Goal: Task Accomplishment & Management: Manage account settings

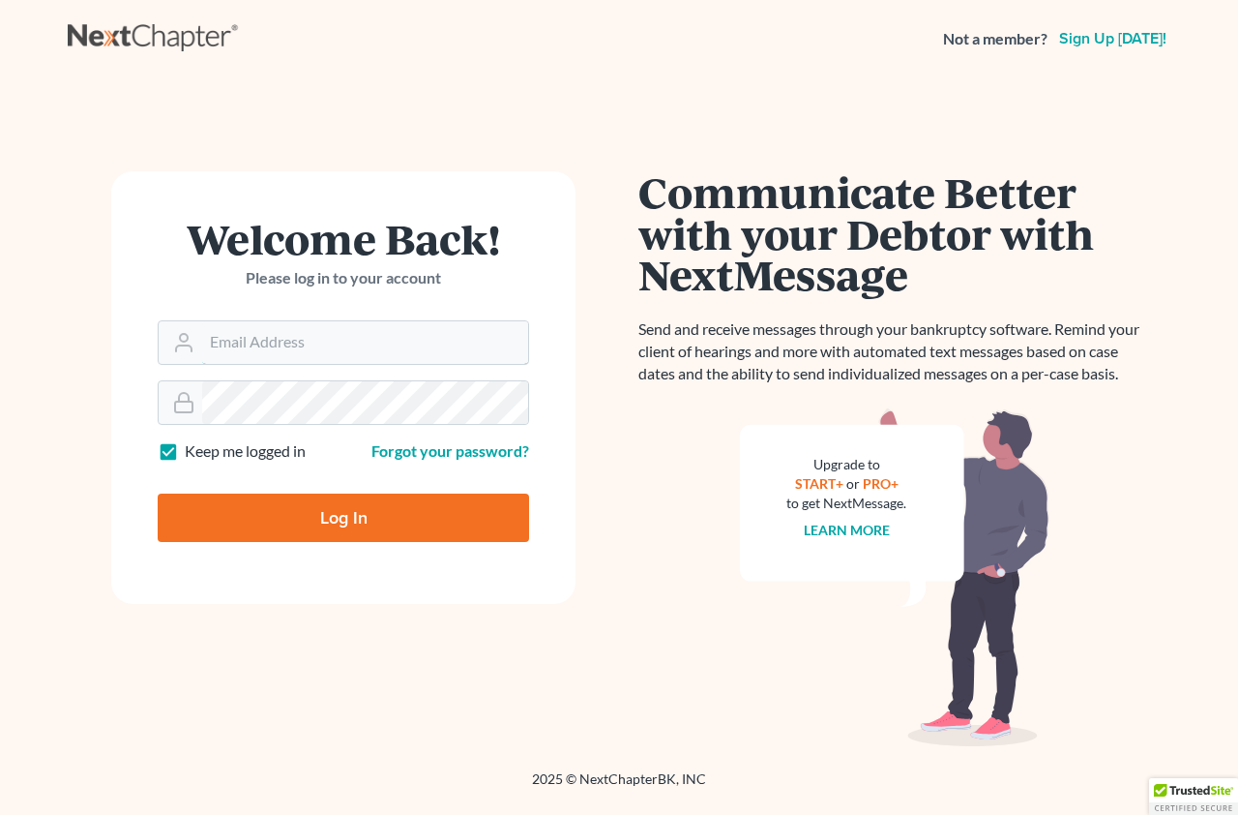
type input "[EMAIL_ADDRESS][DOMAIN_NAME]"
click at [354, 519] on input "Log In" at bounding box center [343, 517] width 371 height 48
type input "Thinking..."
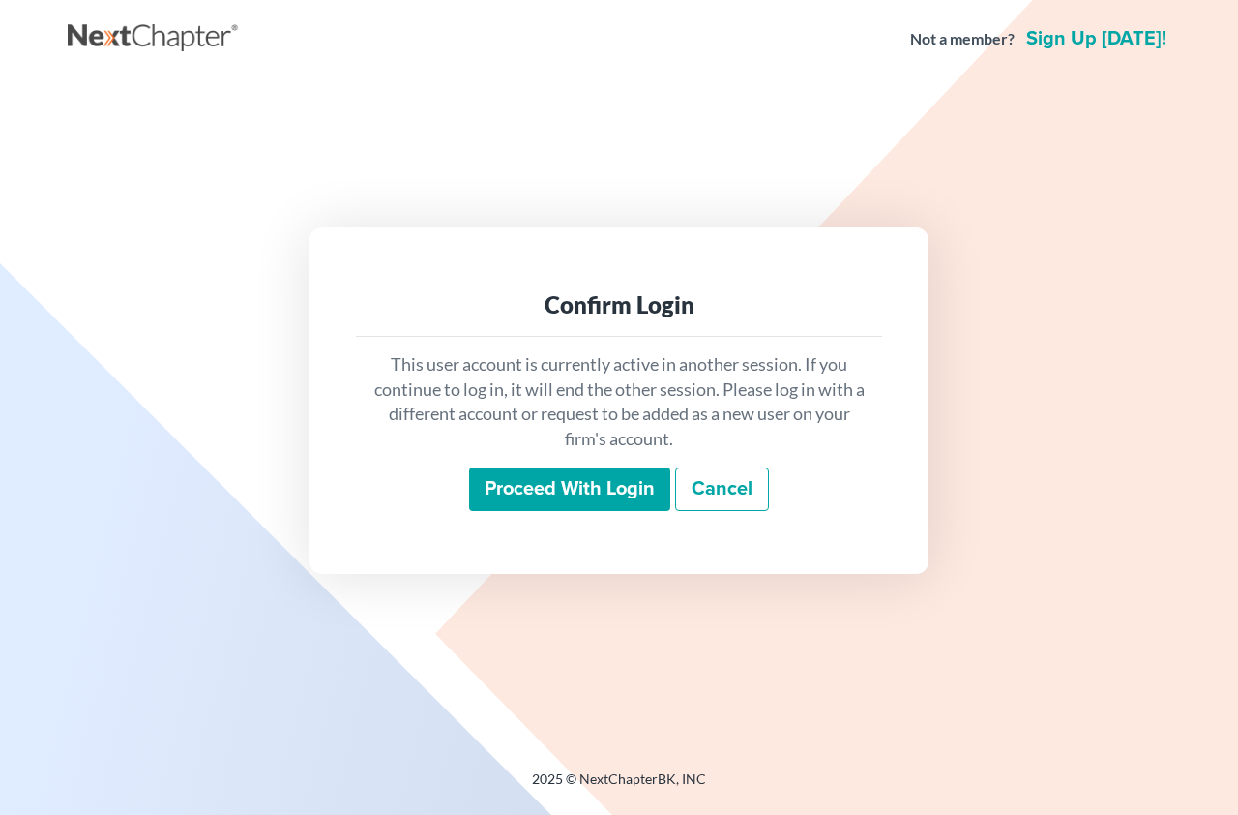
click at [599, 479] on input "Proceed with login" at bounding box center [569, 489] width 201 height 44
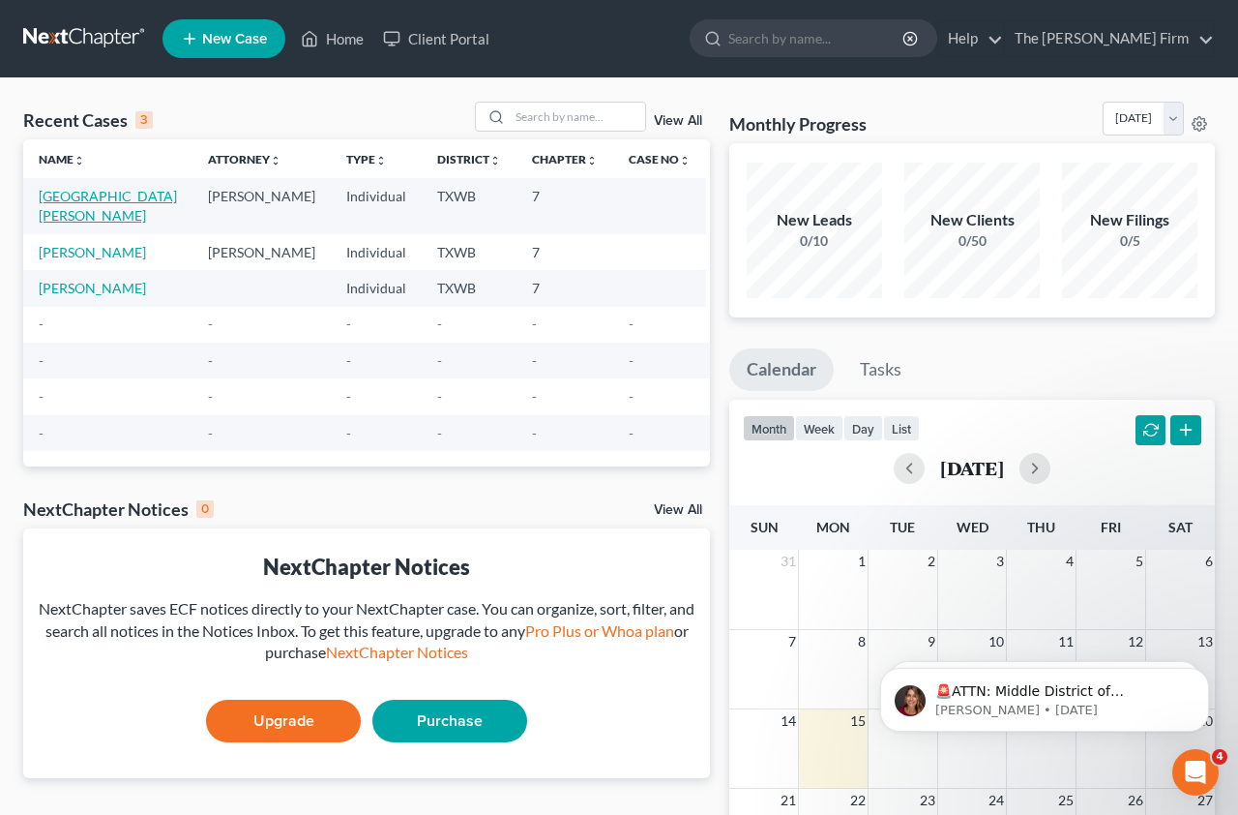
click at [77, 193] on link "[GEOGRAPHIC_DATA][PERSON_NAME]" at bounding box center [108, 206] width 138 height 36
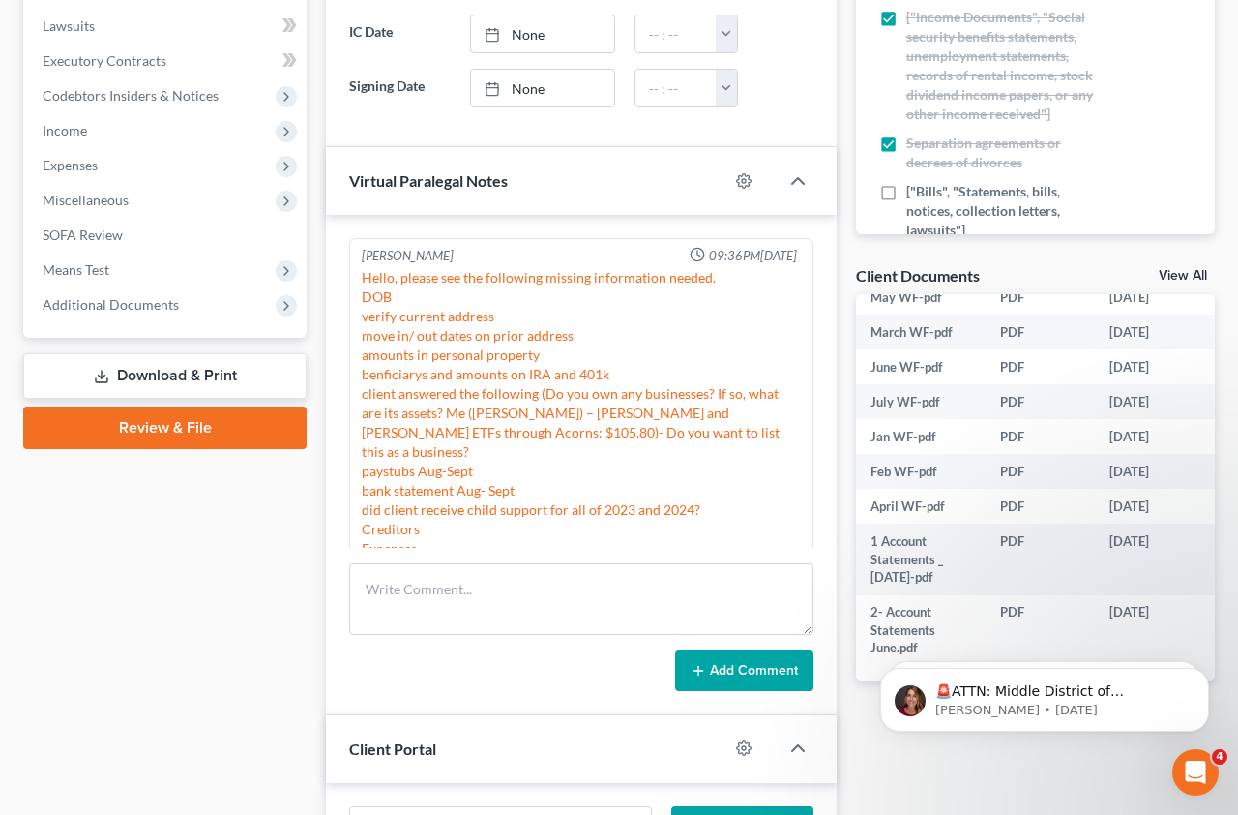
scroll to position [1069, 0]
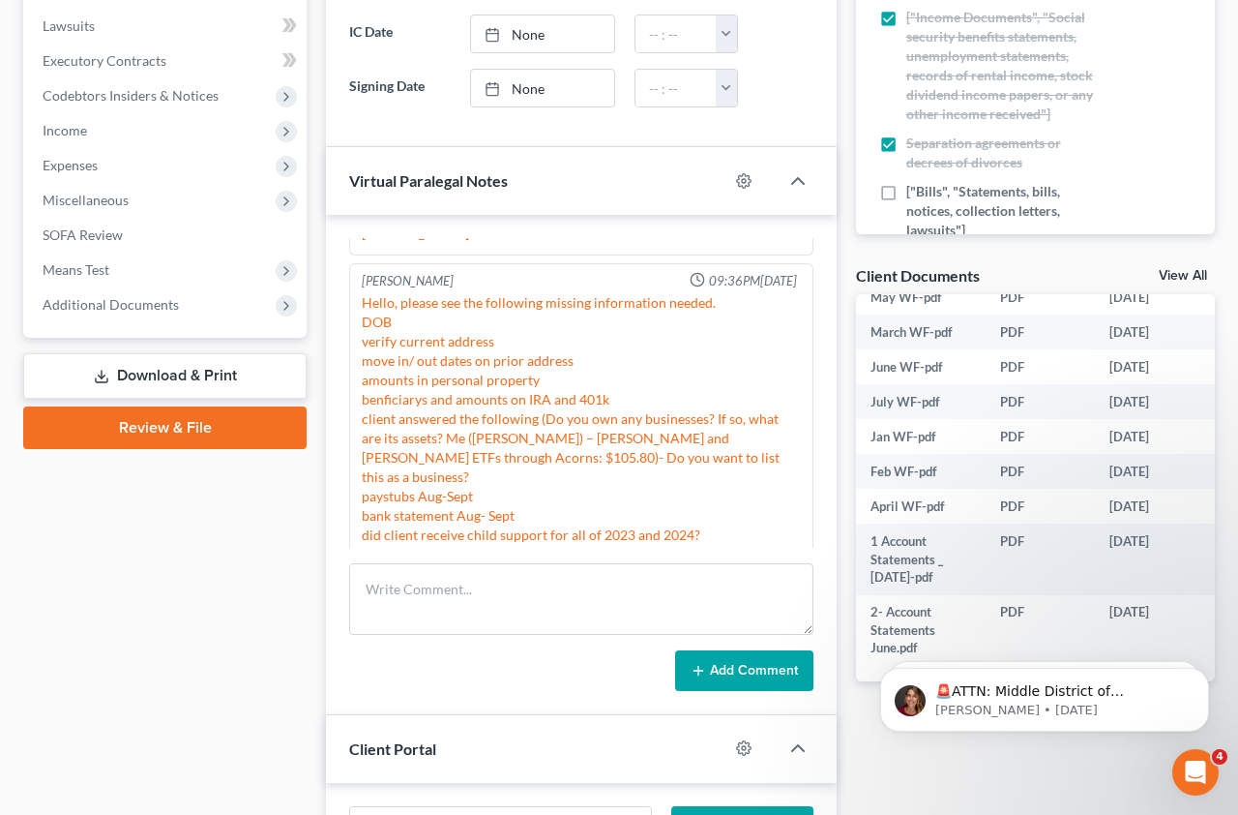
click at [535, 471] on div "Hello, please see the following missing information needed. DOB verify current …" at bounding box center [581, 448] width 439 height 310
click at [450, 518] on div "Hello, please see the following missing information needed. DOB verify current …" at bounding box center [581, 448] width 439 height 310
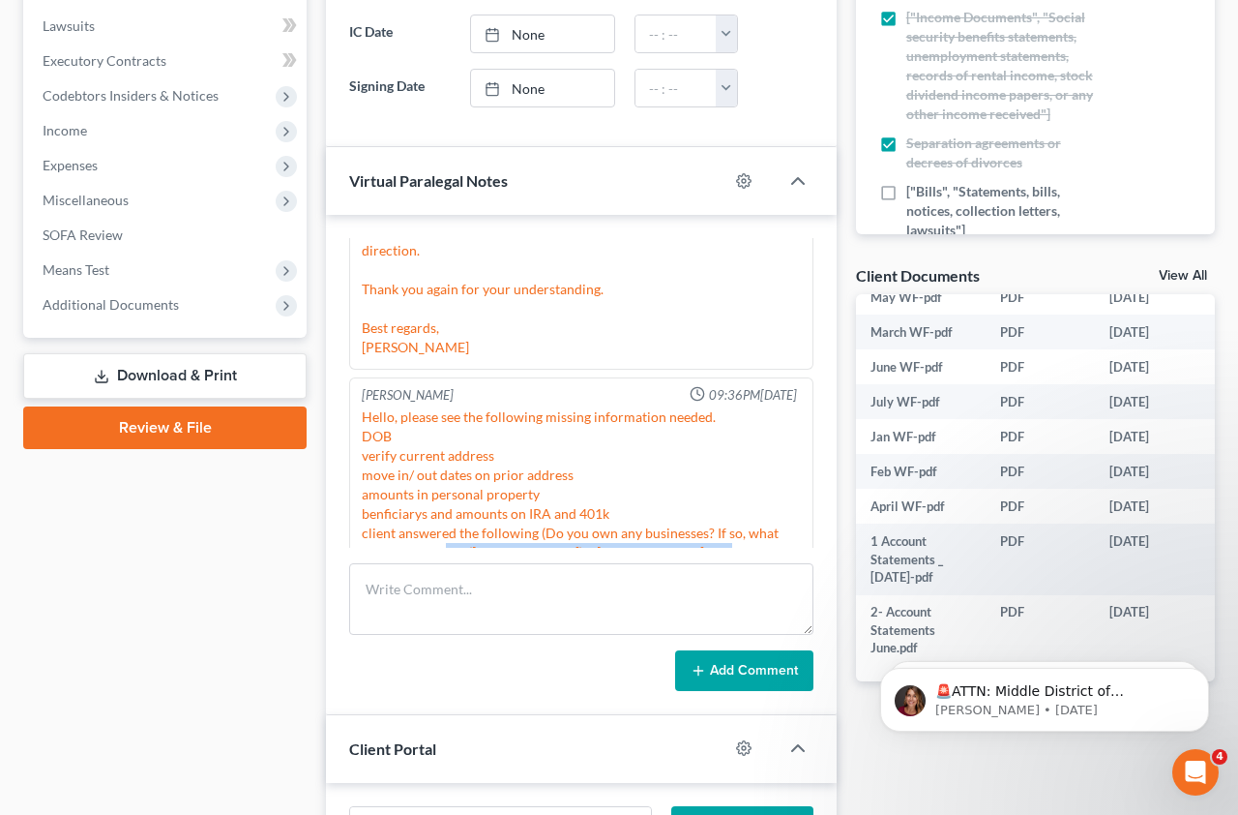
scroll to position [963, 0]
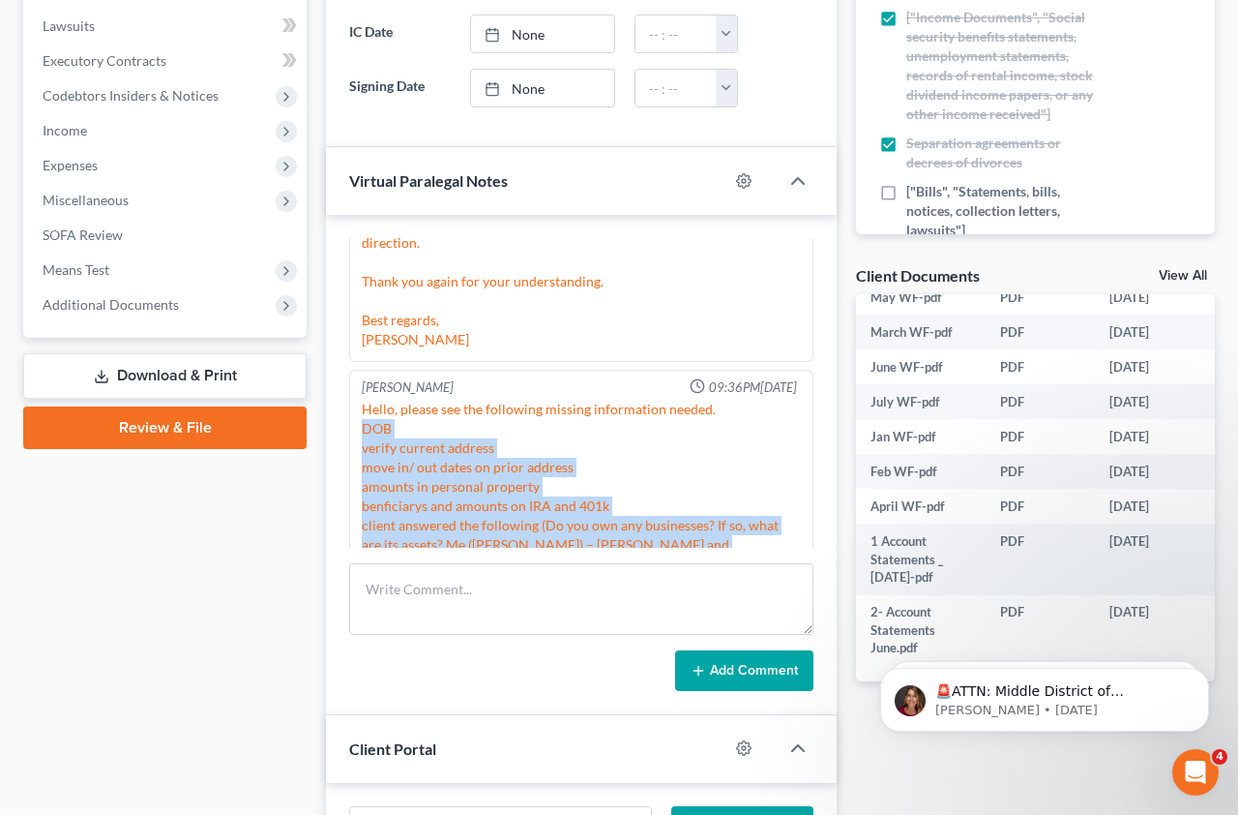
drag, startPoint x: 719, startPoint y: 491, endPoint x: 363, endPoint y: 400, distance: 367.4
click at [363, 400] on div "Hello, please see the following missing information needed. DOB verify current …" at bounding box center [581, 555] width 439 height 310
copy div "DOB verify current address move in/ out dates on prior address amounts in perso…"
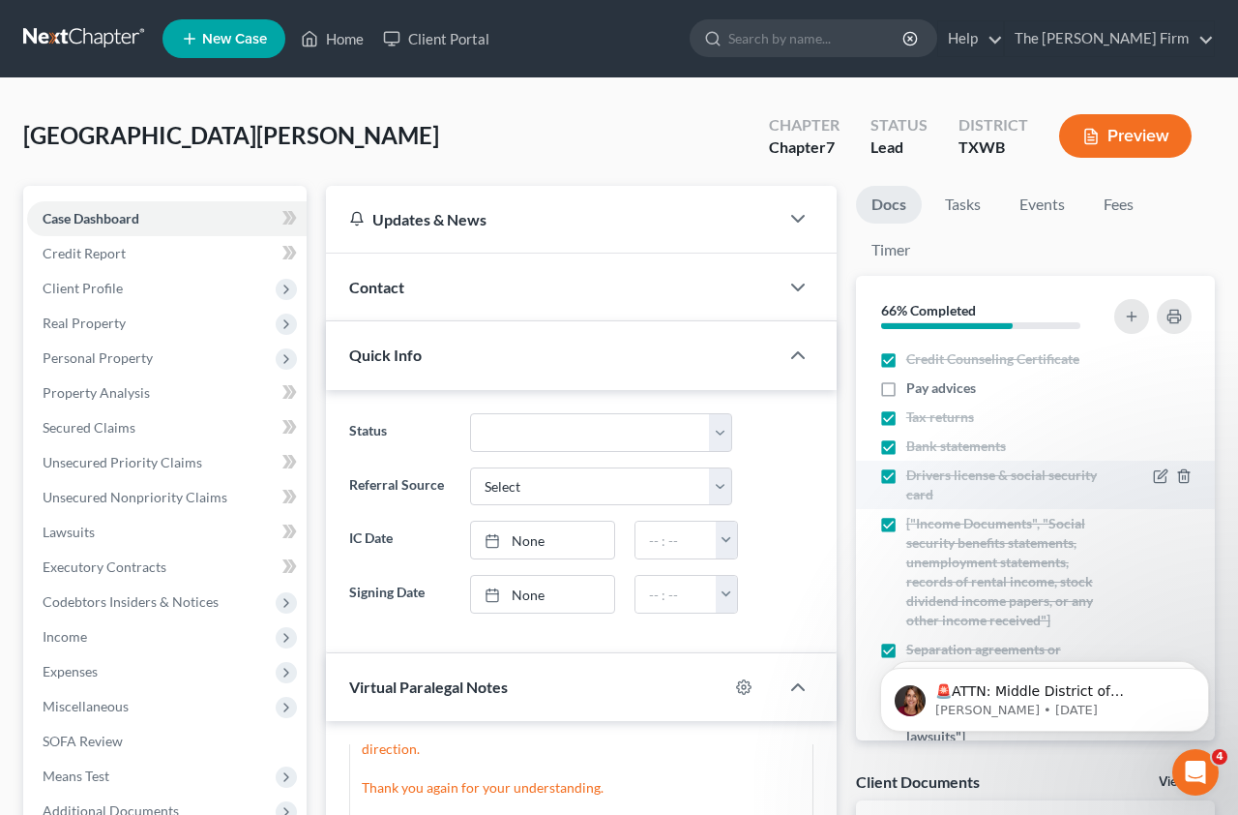
scroll to position [0, 0]
click at [1130, 320] on icon "button" at bounding box center [1131, 316] width 15 height 15
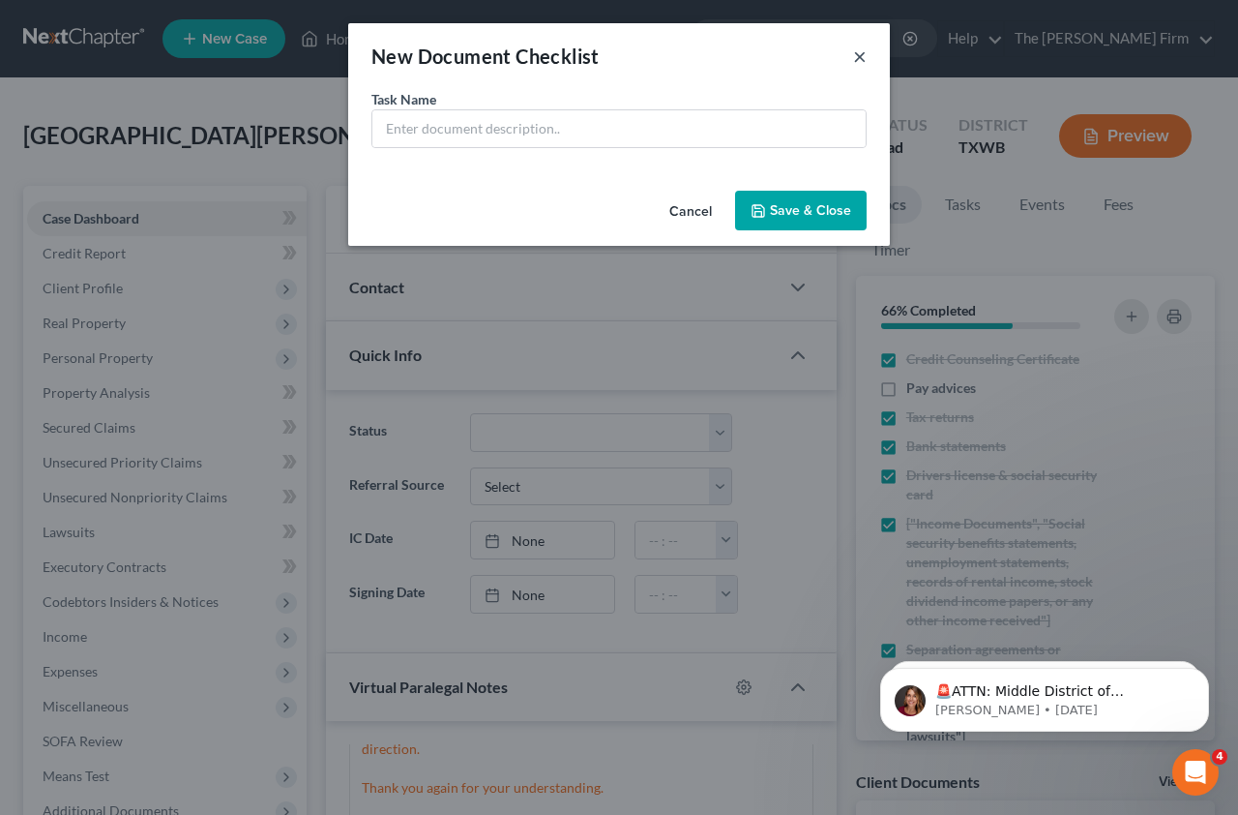
click at [856, 59] on button "×" at bounding box center [860, 55] width 14 height 23
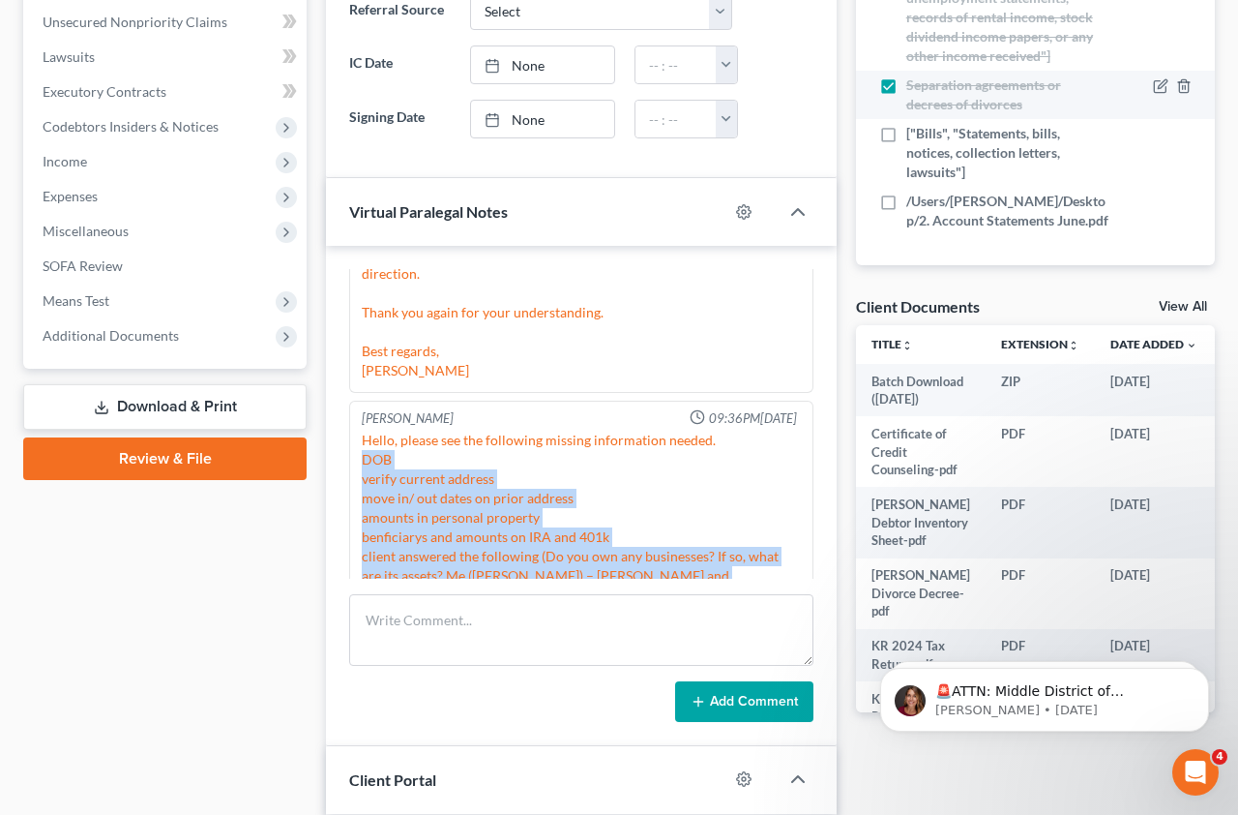
scroll to position [476, 1]
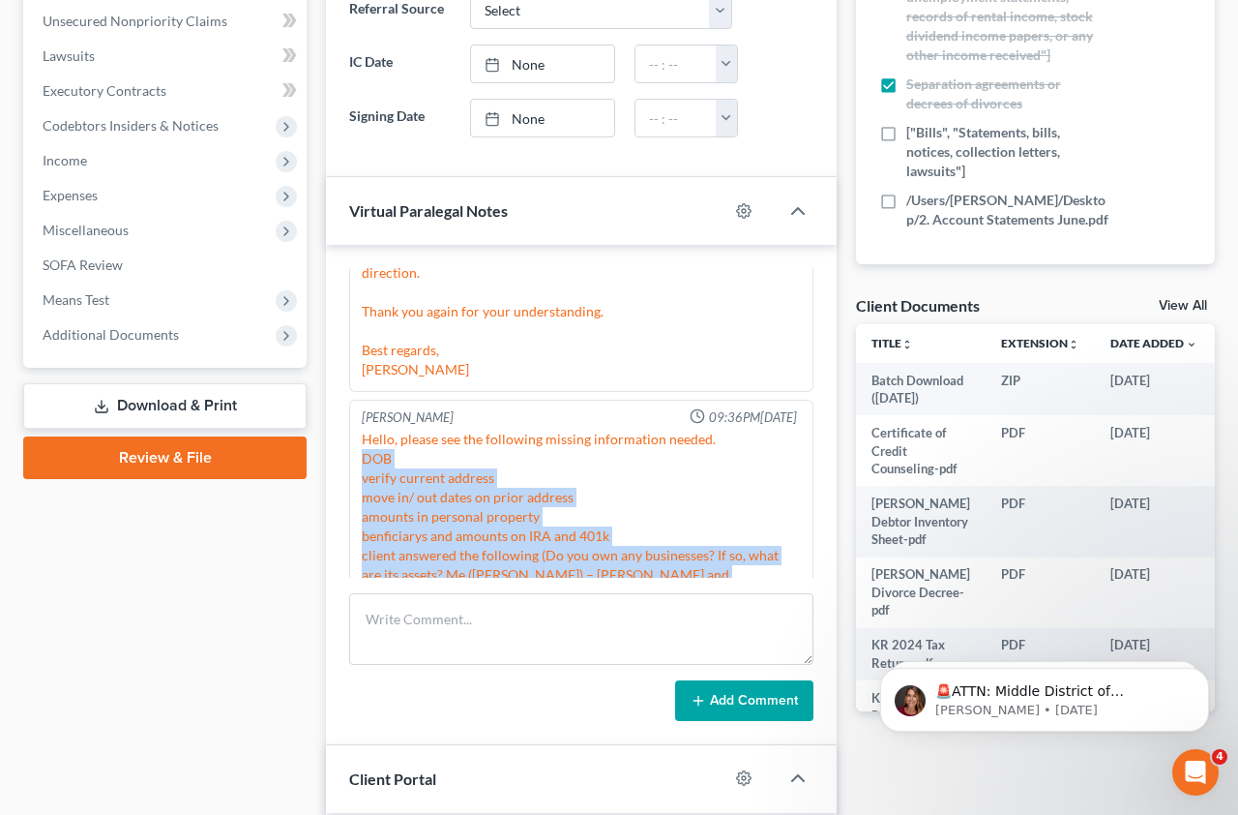
click at [1171, 310] on link "View All" at bounding box center [1183, 306] width 48 height 14
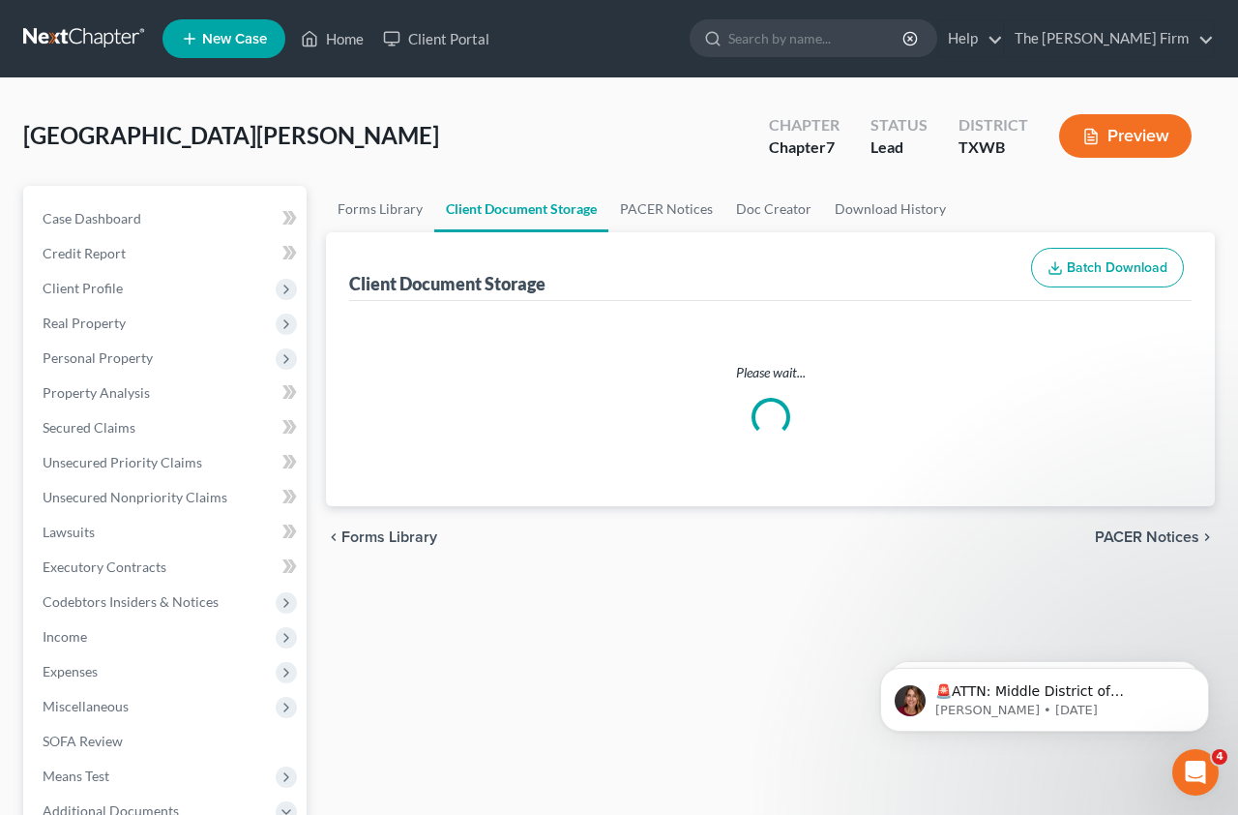
select select "0"
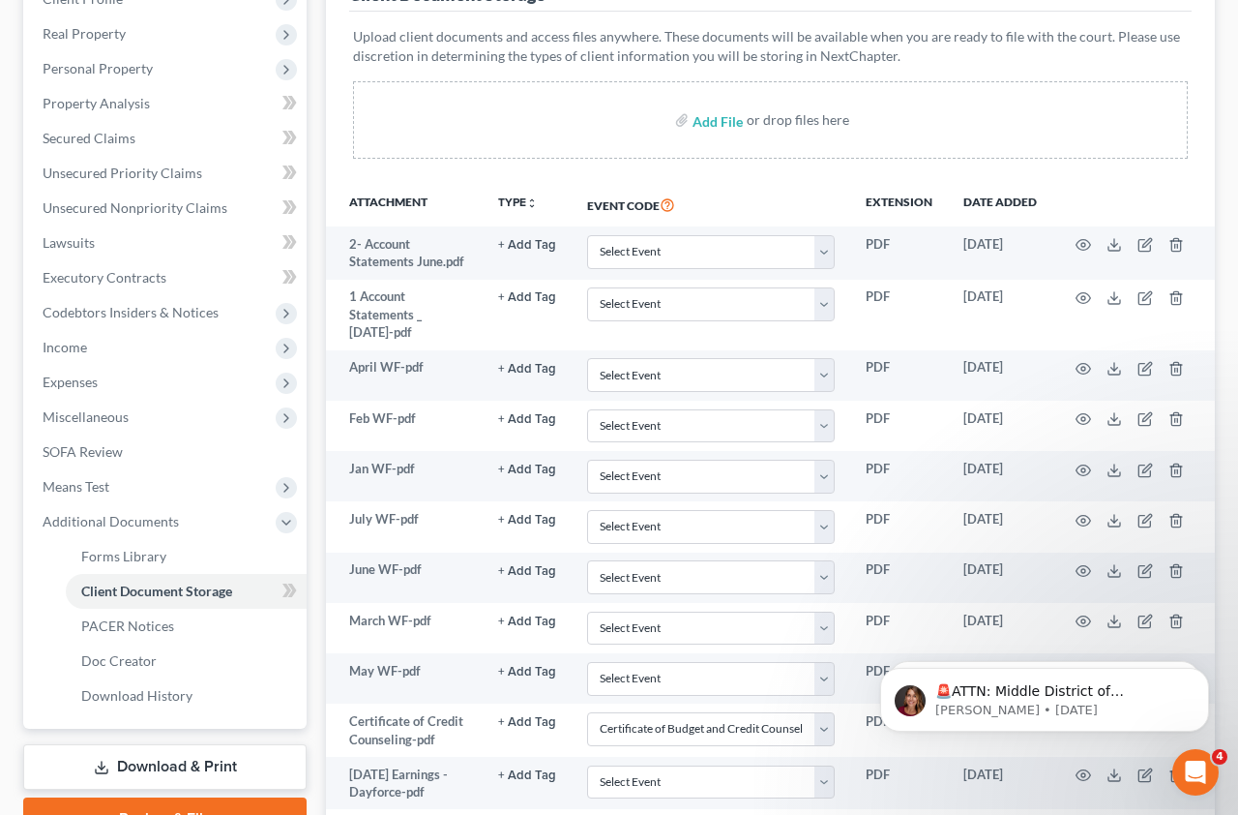
scroll to position [267, 0]
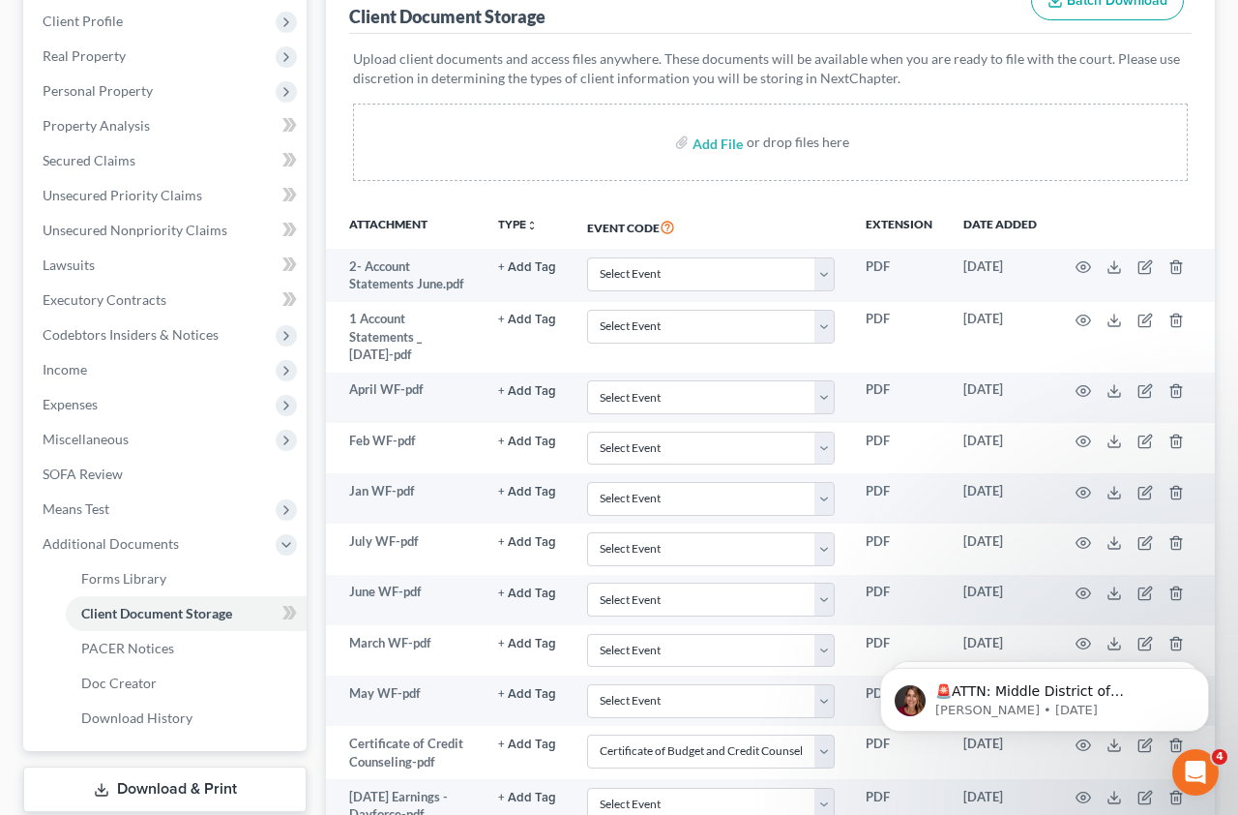
select select "0"
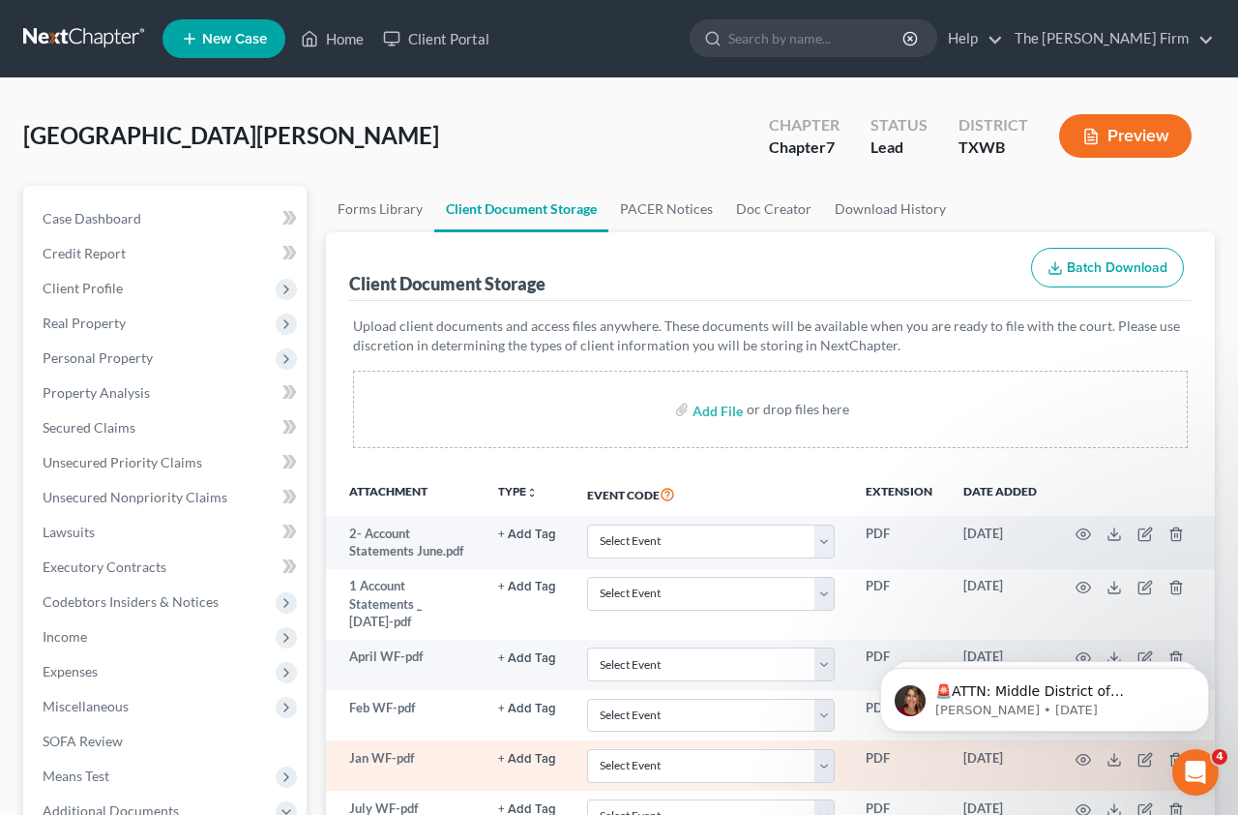
scroll to position [0, 0]
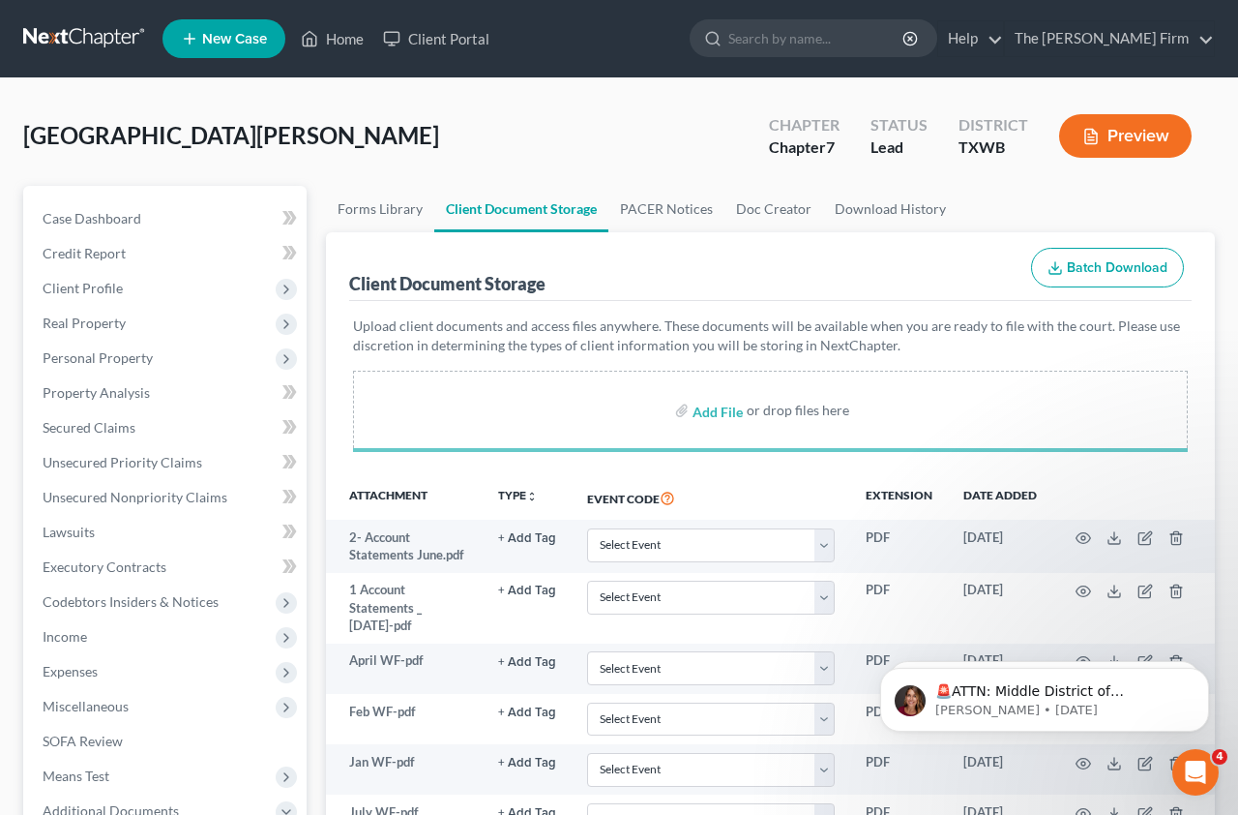
select select "0"
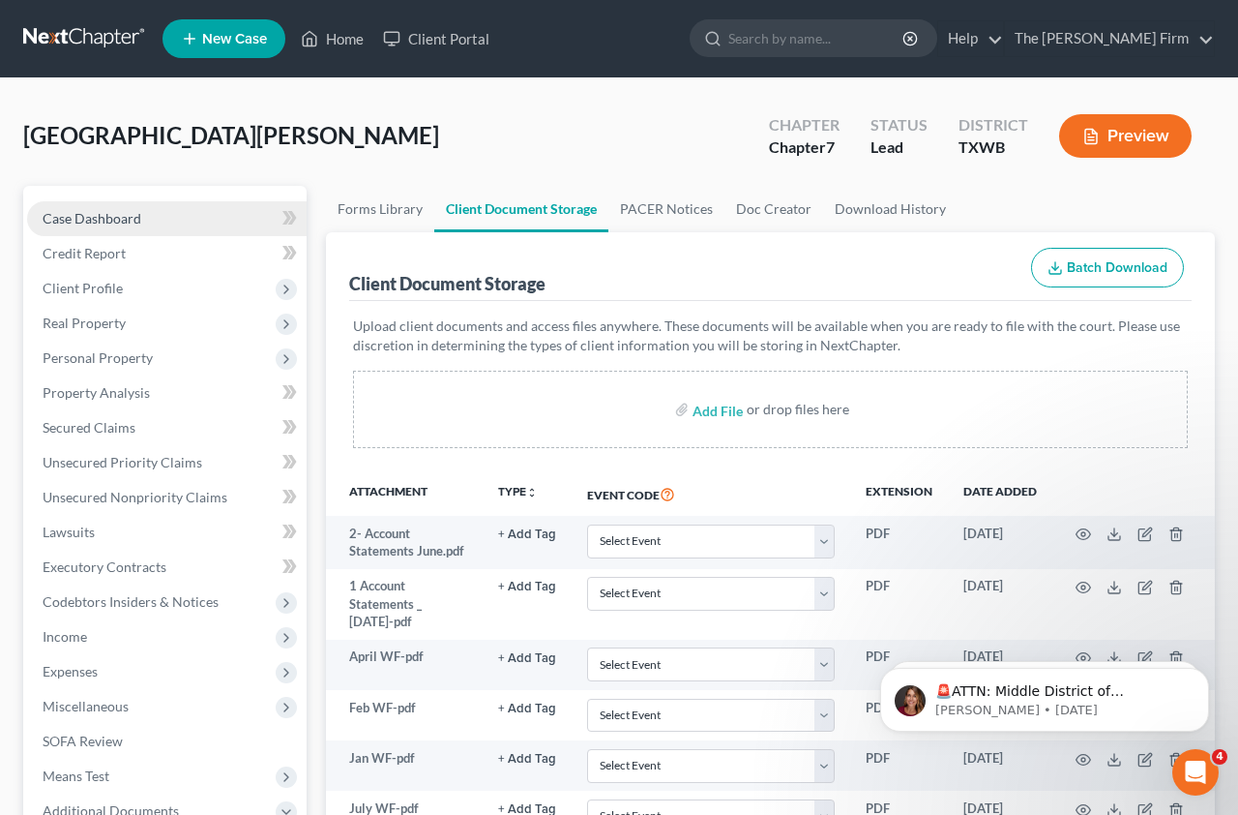
click at [127, 216] on span "Case Dashboard" at bounding box center [92, 218] width 99 height 16
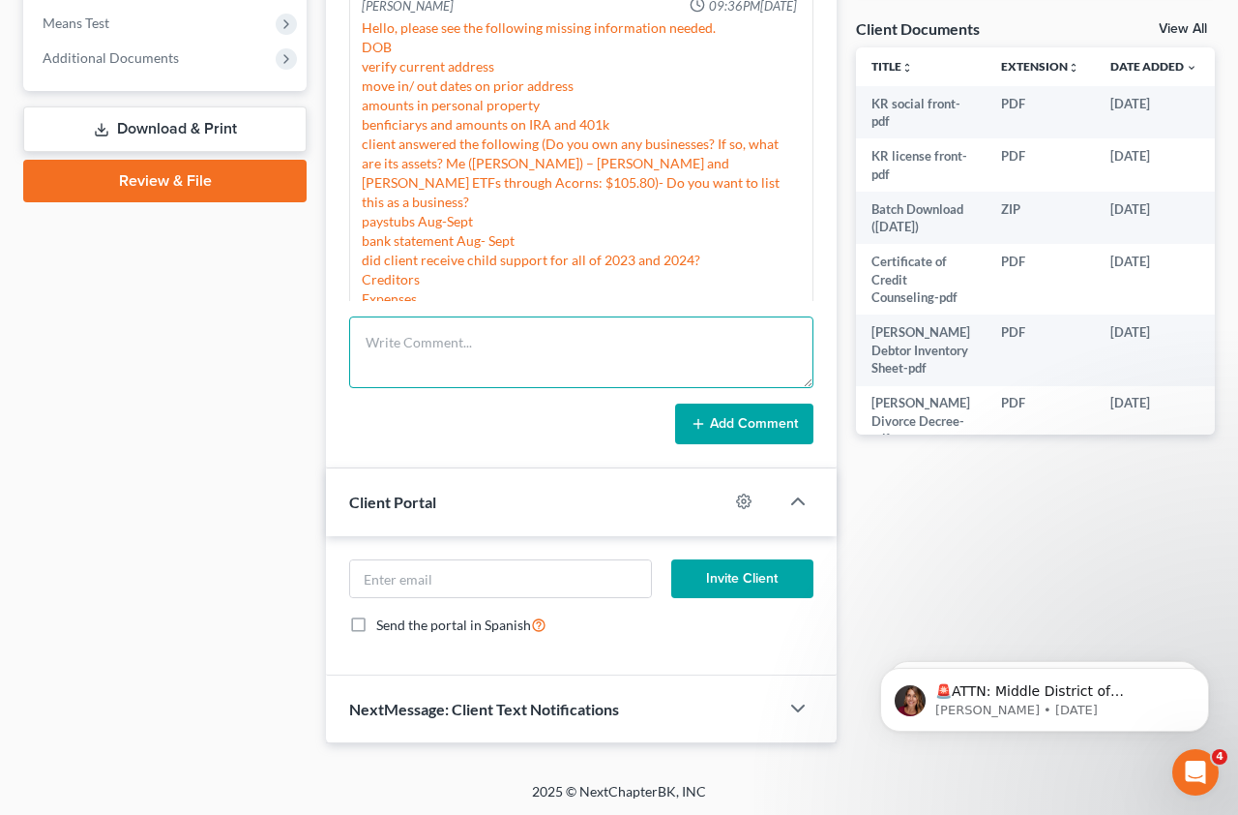
scroll to position [752, 0]
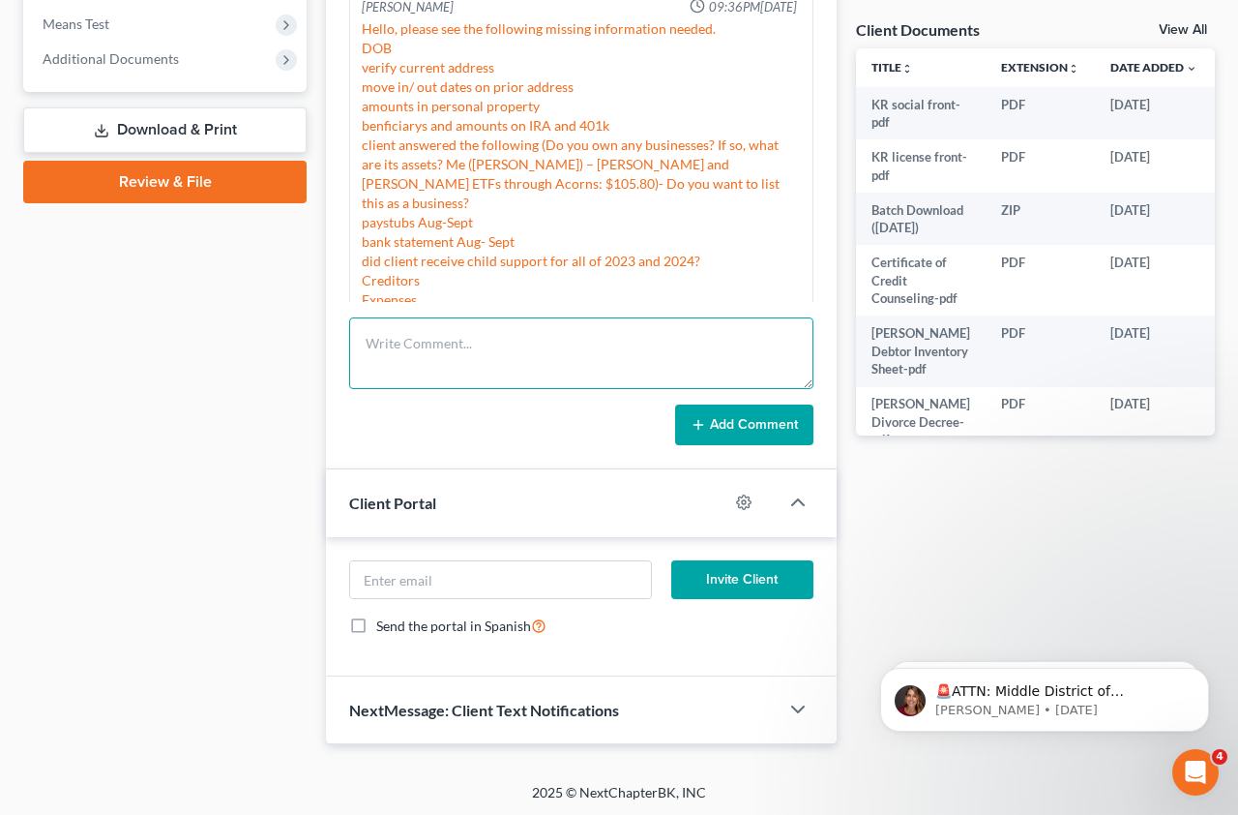
click at [458, 357] on textarea at bounding box center [581, 353] width 464 height 72
type textarea "Uploaded driver's license for DOB, will ask rest"
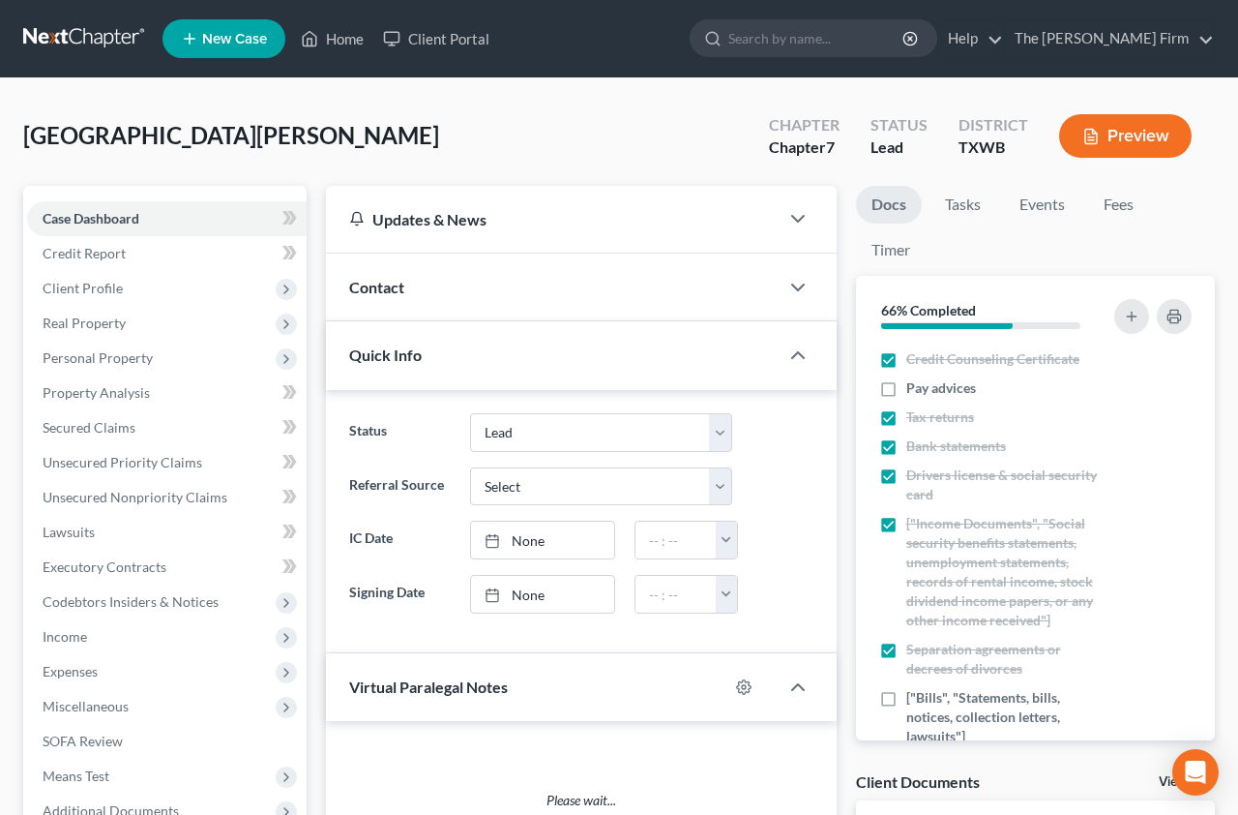
select select "10"
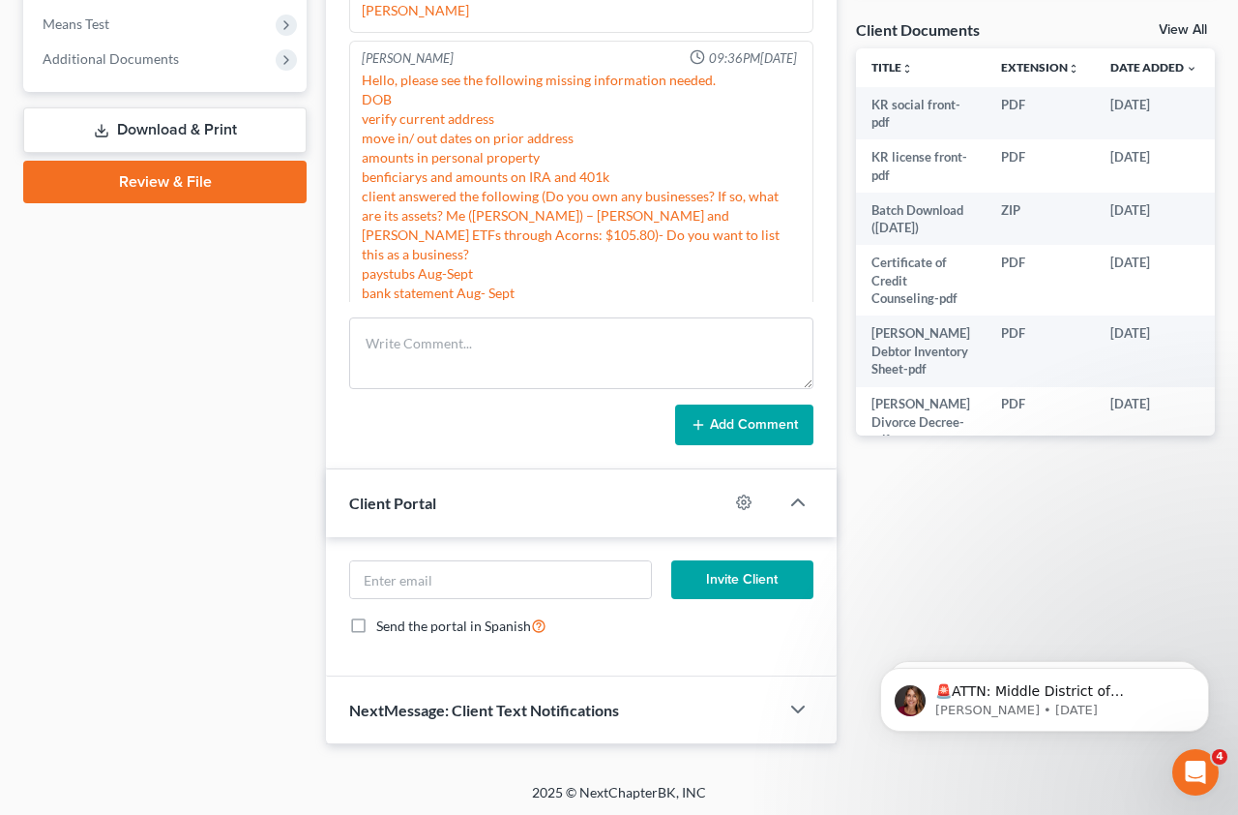
scroll to position [1050, 0]
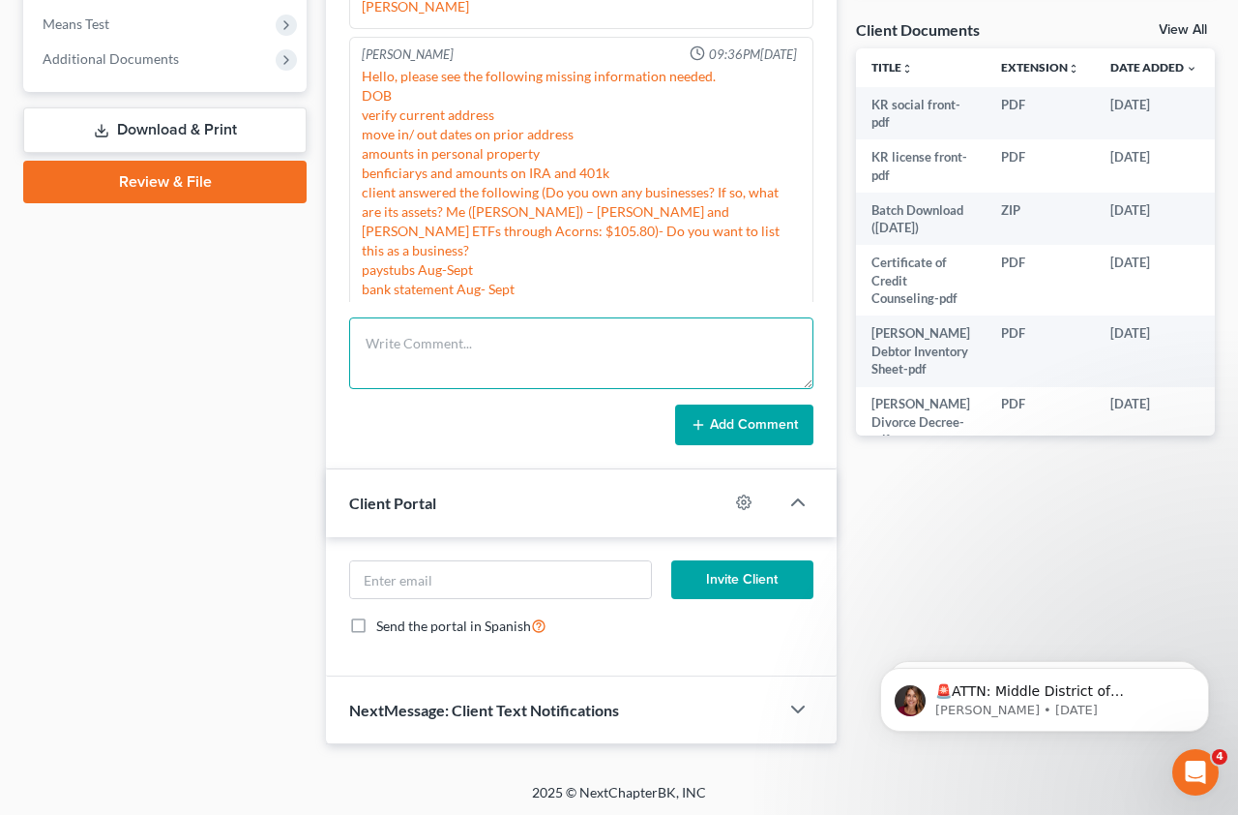
click at [430, 343] on textarea at bounding box center [581, 353] width 464 height 72
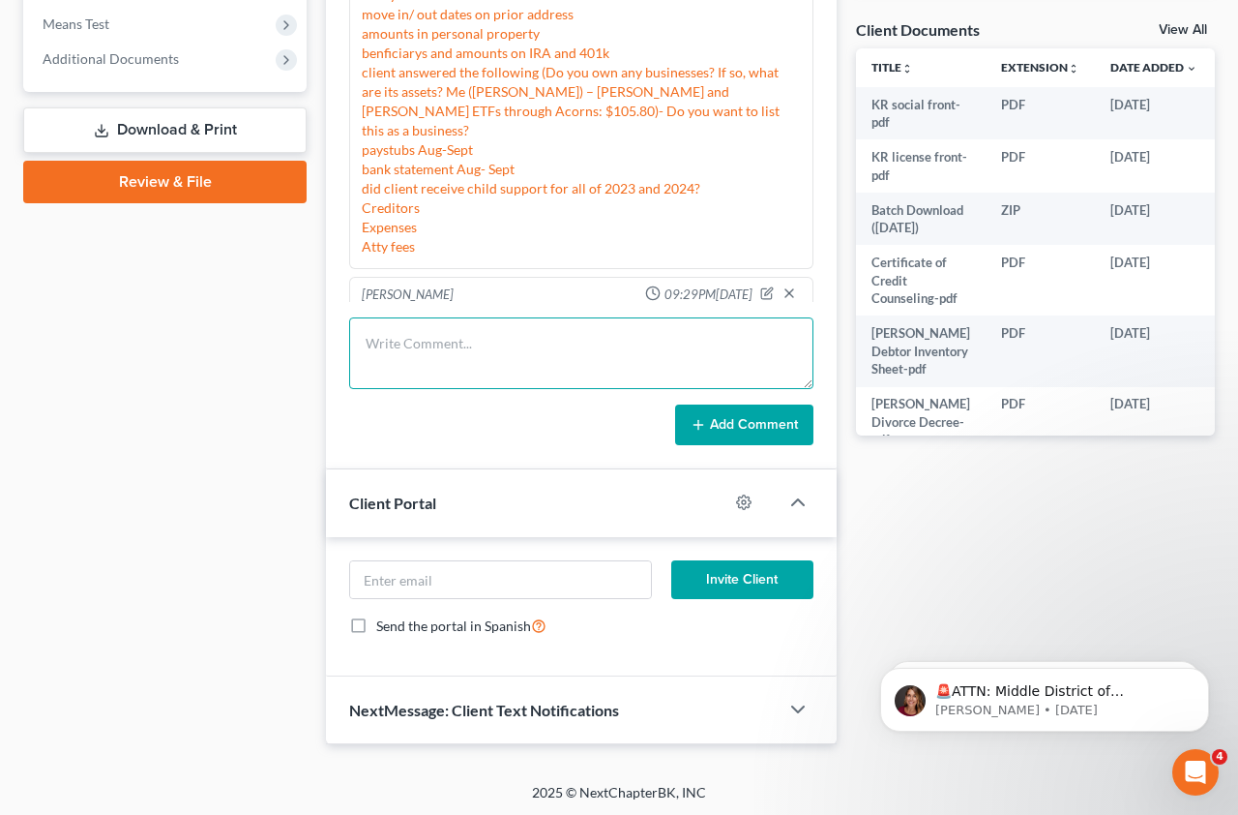
scroll to position [1169, 0]
type textarea "S"
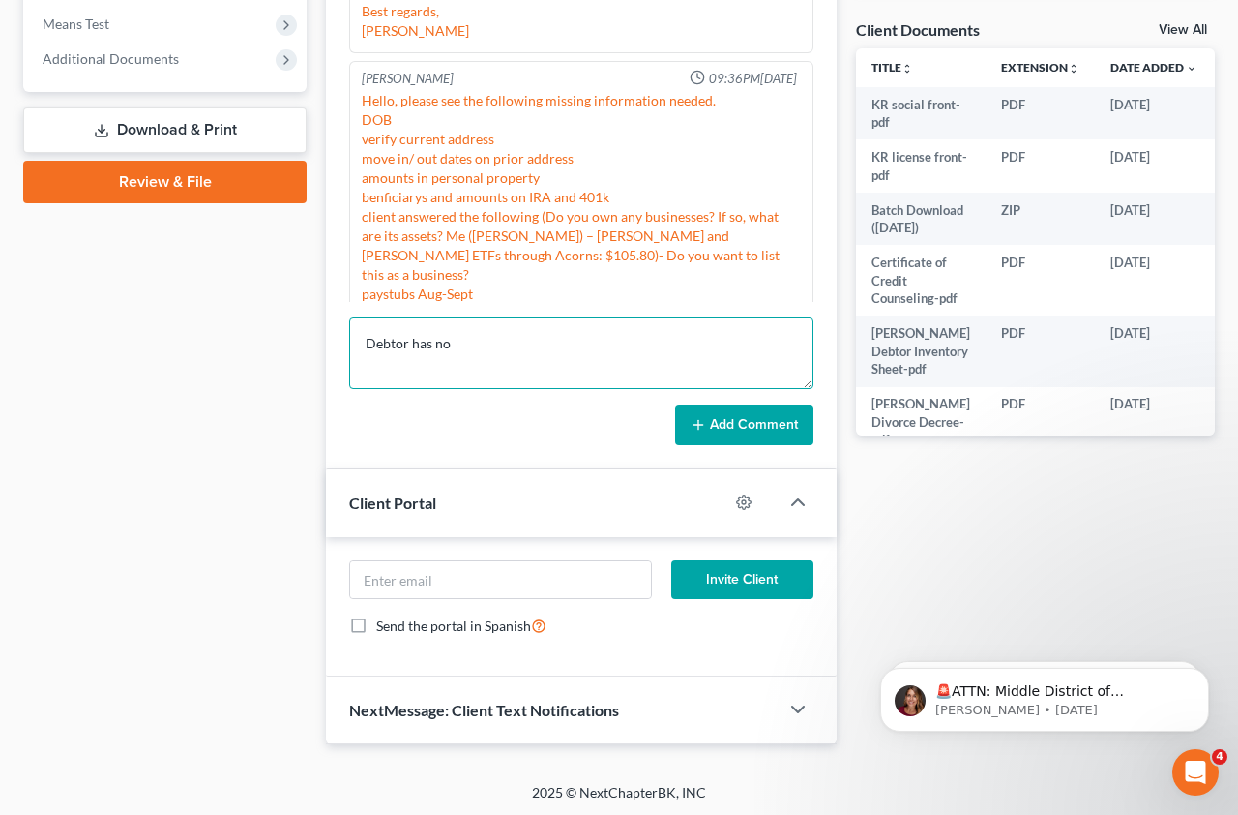
scroll to position [1024, 0]
type textarea "Debtor has no business,"
